Goal: Find specific page/section: Find specific page/section

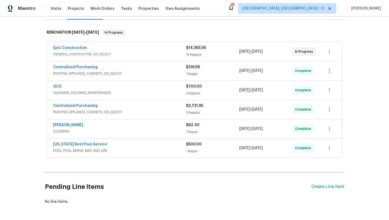
scroll to position [74, 0]
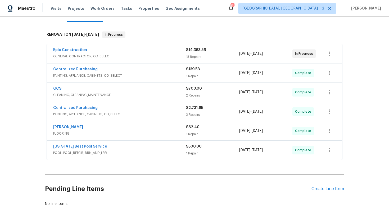
click at [110, 74] on span "PAINTING, APPLIANCE, CABINETS, OD_SELECT" at bounding box center [119, 75] width 133 height 5
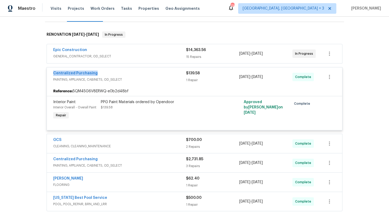
drag, startPoint x: 100, startPoint y: 73, endPoint x: 48, endPoint y: 71, distance: 51.9
click at [48, 71] on div "Centralized Purchasing PAINTING, APPLIANCE, CABINETS, OD_SELECT $139.58 1 Repai…" at bounding box center [194, 76] width 295 height 19
copy link "Centralized Purchasing"
drag, startPoint x: 275, startPoint y: 79, endPoint x: 237, endPoint y: 79, distance: 38.6
click at [236, 79] on div "Centralized Purchasing PAINTING, APPLIANCE, CABINETS, OD_SELECT $139.58 1 Repai…" at bounding box center [188, 77] width 270 height 13
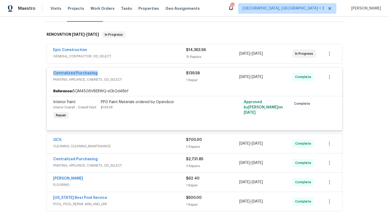
copy div "[DATE] - [DATE]"
